Goal: Information Seeking & Learning: Compare options

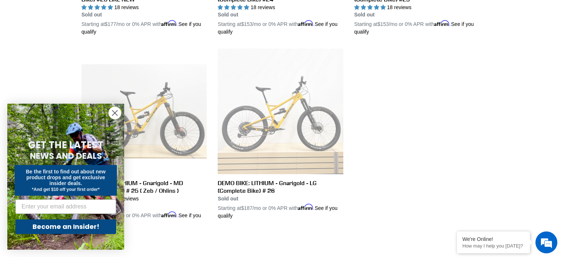
scroll to position [589, 0]
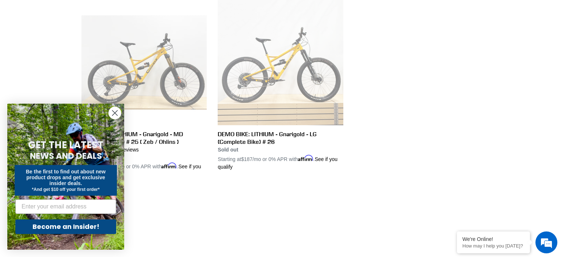
click at [113, 113] on circle "Close dialog" at bounding box center [115, 113] width 12 height 12
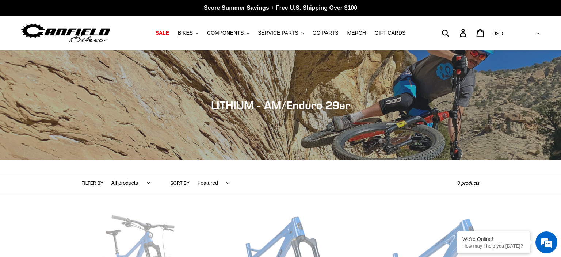
scroll to position [196, 0]
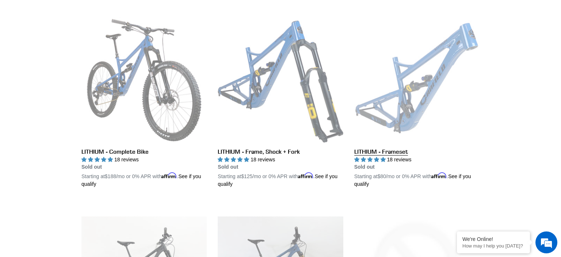
click at [370, 150] on link "LITHIUM - Frameset" at bounding box center [416, 103] width 125 height 171
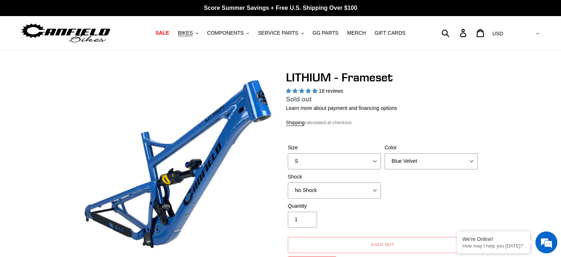
select select "highest-rating"
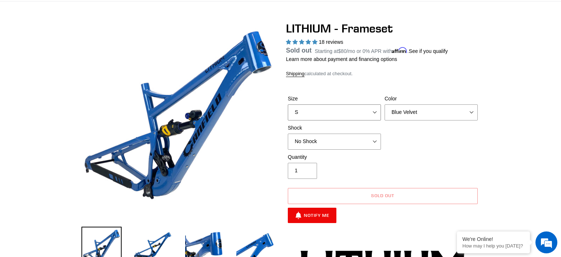
click at [288, 104] on select "S M L XL" at bounding box center [334, 112] width 93 height 16
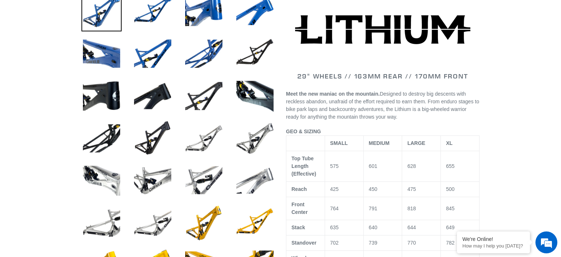
scroll to position [343, 0]
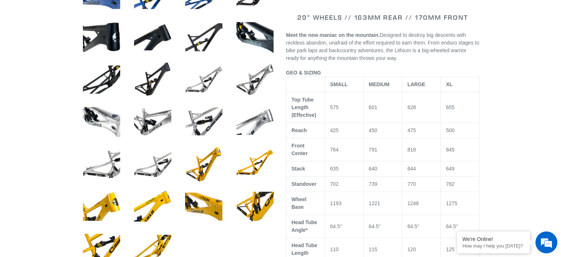
click at [376, 200] on td "1221" at bounding box center [383, 203] width 39 height 23
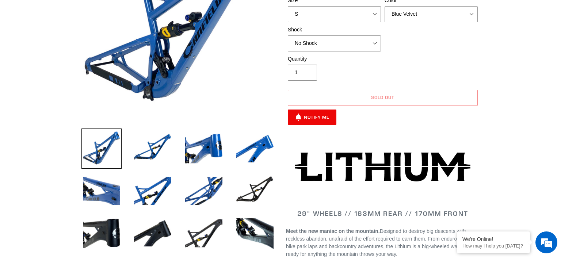
scroll to position [0, 0]
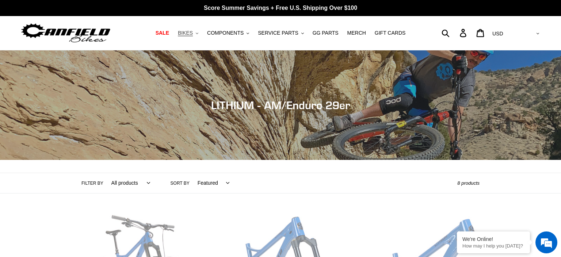
click at [193, 34] on span "BIKES" at bounding box center [185, 33] width 15 height 6
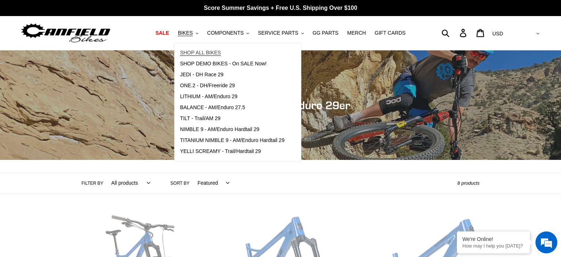
click at [202, 51] on span "SHOP ALL BIKES" at bounding box center [200, 53] width 41 height 6
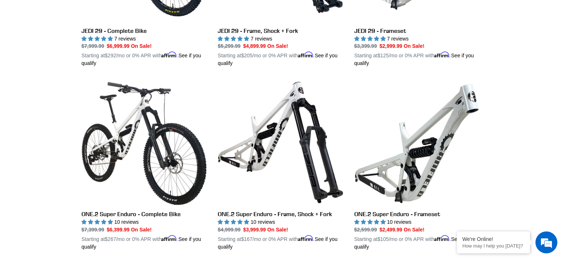
scroll to position [1080, 0]
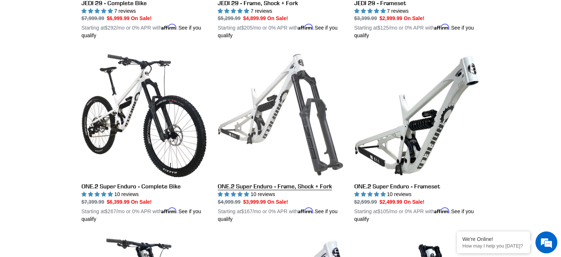
click at [305, 183] on link "ONE.2 Super Enduro - Frame, Shock + Fork" at bounding box center [280, 137] width 125 height 171
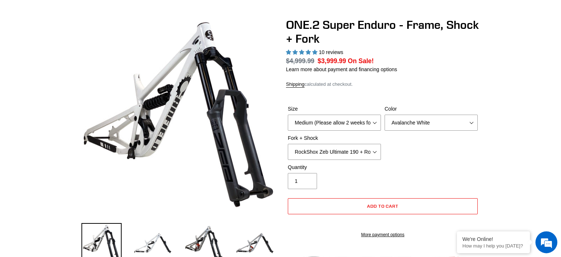
select select "highest-rating"
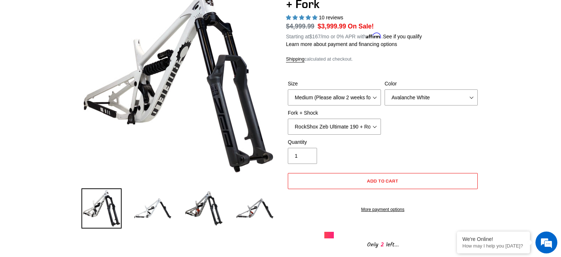
scroll to position [49, 0]
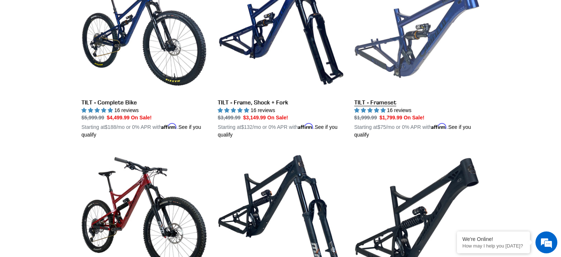
click at [379, 107] on link "TILT - Frameset" at bounding box center [416, 53] width 125 height 171
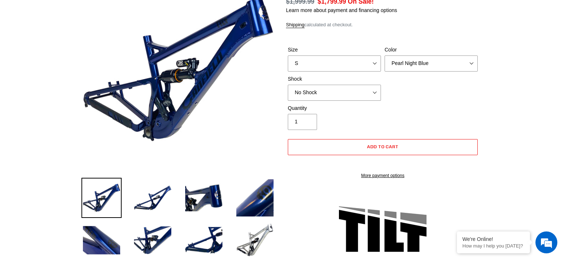
select select "highest-rating"
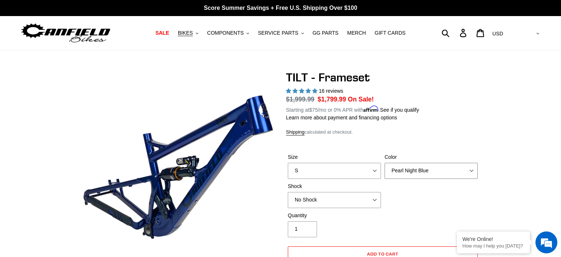
click at [385, 163] on select "Pearl Night Blue Stealth Silver" at bounding box center [431, 171] width 93 height 16
click at [429, 173] on select "Pearl Night Blue Stealth Silver" at bounding box center [431, 171] width 93 height 16
click at [288, 163] on select "S M L XL" at bounding box center [334, 171] width 93 height 16
select select "M"
click option "M" at bounding box center [0, 0] width 0 height 0
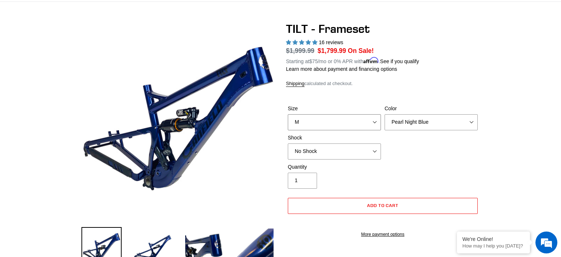
scroll to position [49, 0]
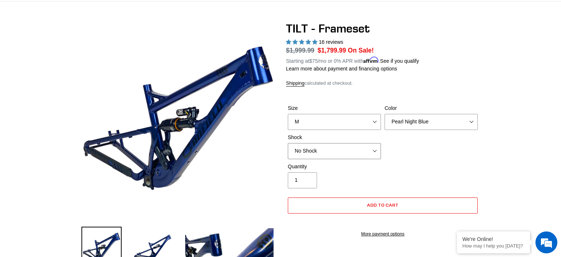
click at [288, 143] on select "No Shock Cane Creek DB Kitsuma Air RockShox Deluxe Ultimate Fox FLOAT X EXT Sto…" at bounding box center [334, 151] width 93 height 16
select select "RockShox Deluxe Ultimate"
click option "RockShox Deluxe Ultimate" at bounding box center [0, 0] width 0 height 0
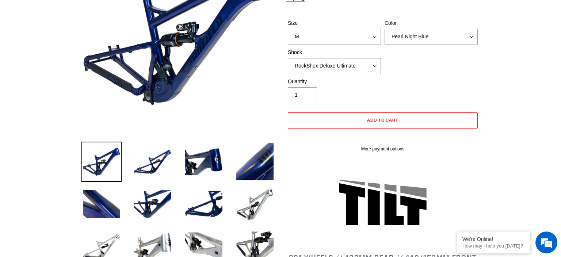
scroll to position [147, 0]
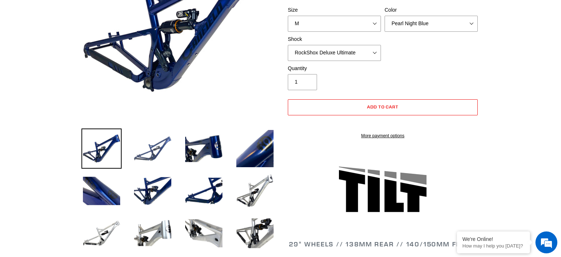
click at [166, 147] on img at bounding box center [153, 149] width 40 height 40
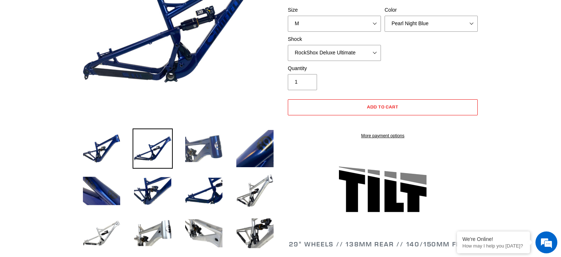
click at [203, 150] on img at bounding box center [204, 149] width 40 height 40
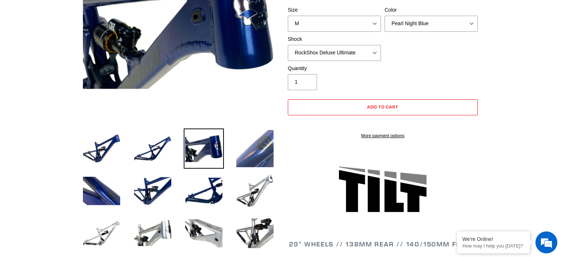
click at [251, 151] on img at bounding box center [255, 149] width 40 height 40
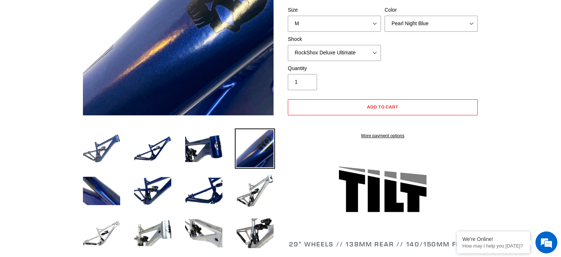
scroll to position [246, 0]
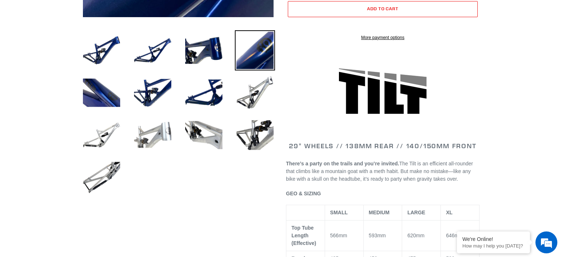
click at [160, 148] on img at bounding box center [153, 135] width 40 height 40
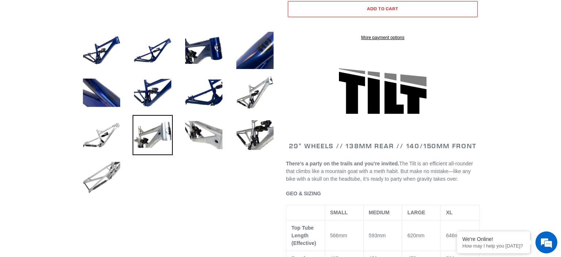
click at [118, 172] on img at bounding box center [101, 177] width 40 height 40
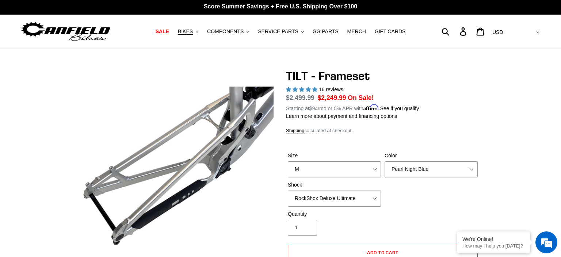
scroll to position [0, 0]
